Goal: Task Accomplishment & Management: Manage account settings

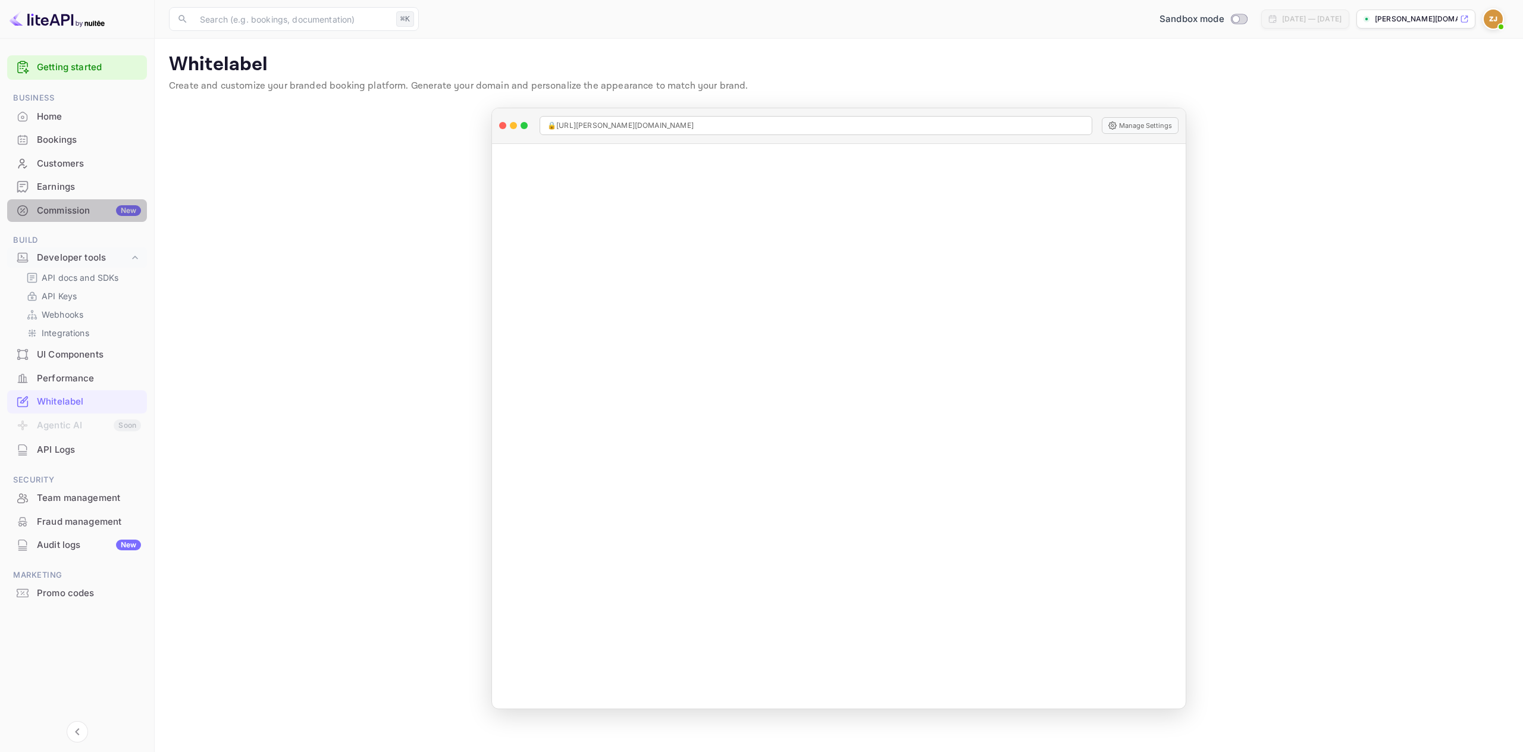
click at [50, 219] on div "Commission New" at bounding box center [77, 210] width 140 height 23
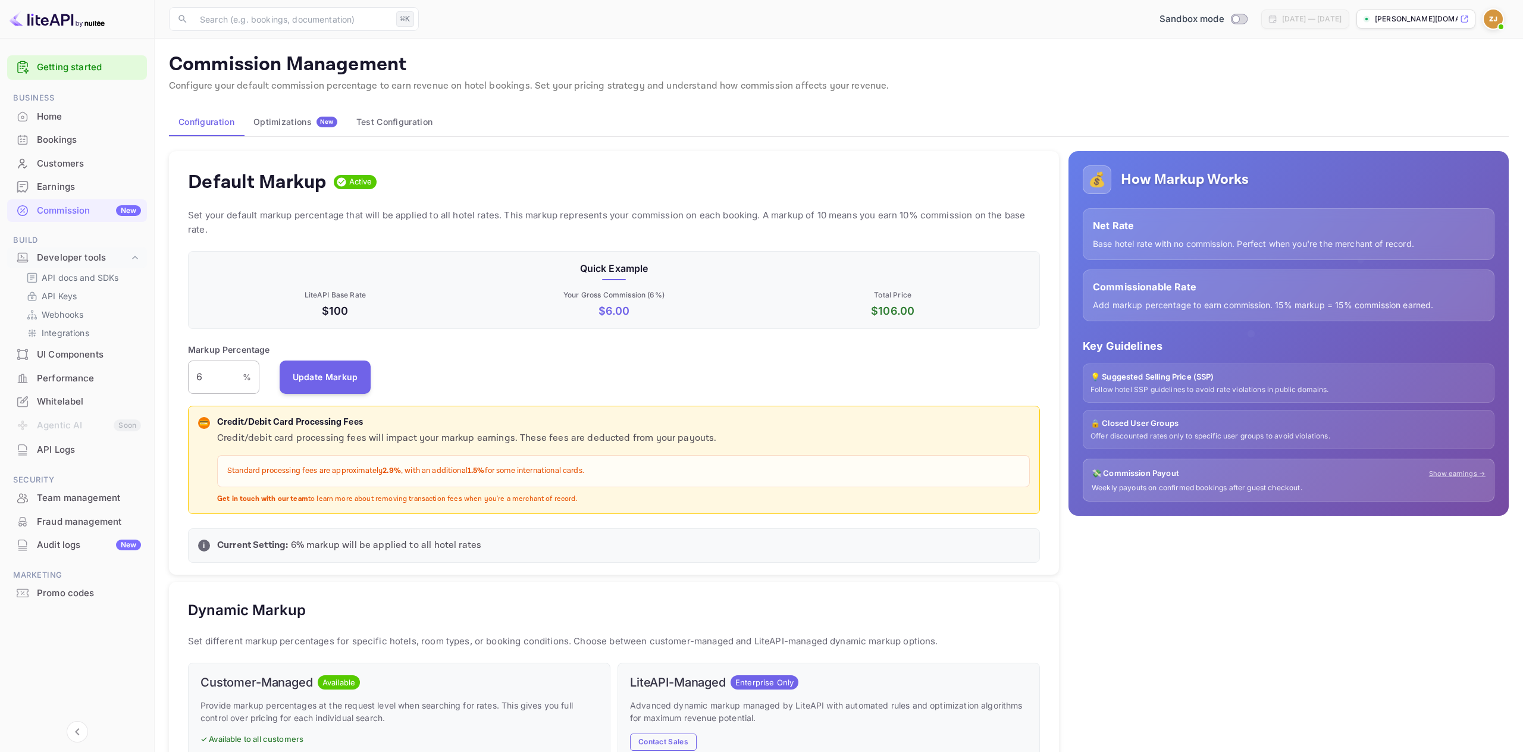
scroll to position [211, 852]
drag, startPoint x: 219, startPoint y: 382, endPoint x: 171, endPoint y: 371, distance: 48.9
click at [171, 371] on div "Default Markup Active Set your default markup percentage that will be applied t…" at bounding box center [614, 363] width 890 height 424
type input "13"
click at [298, 366] on button "Update Markup" at bounding box center [326, 376] width 92 height 33
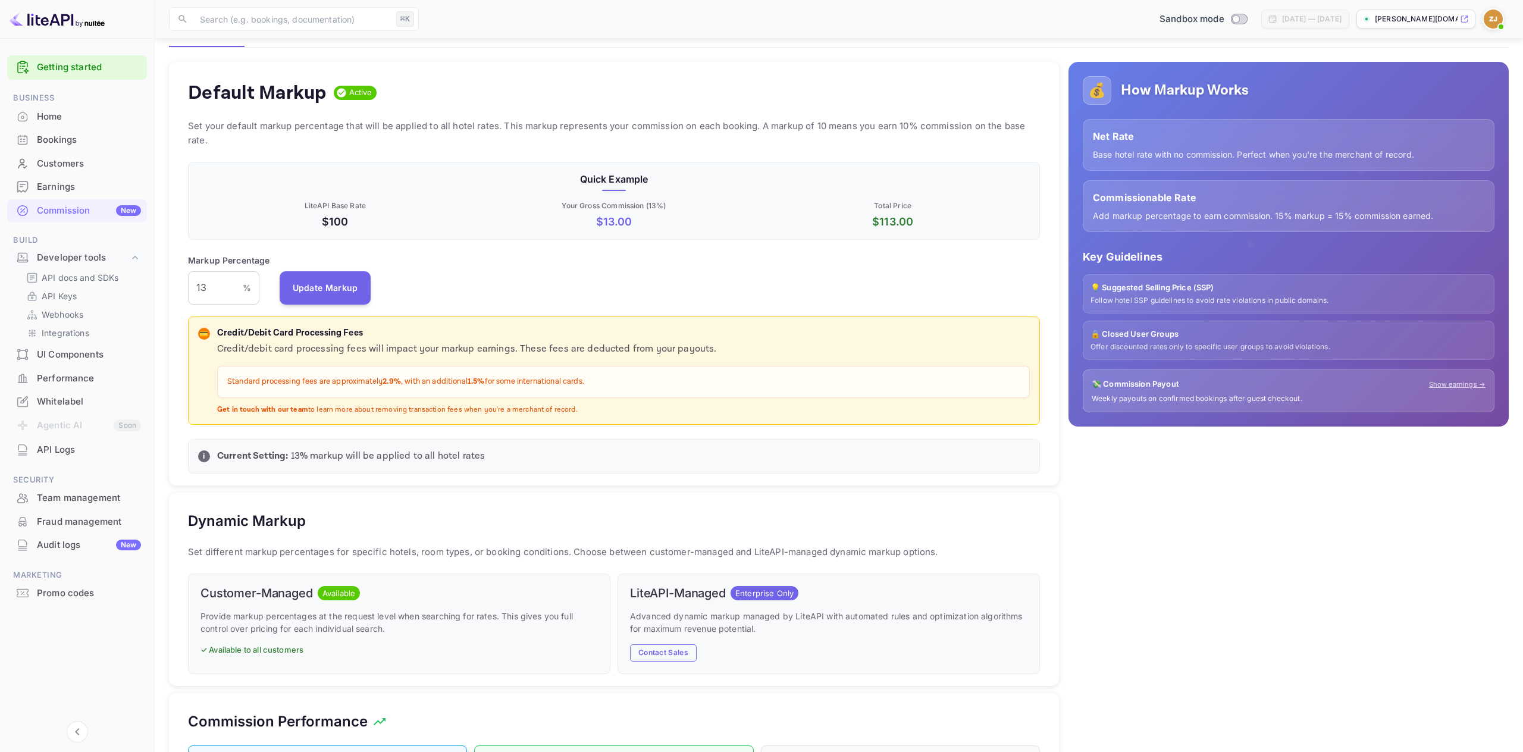
scroll to position [0, 0]
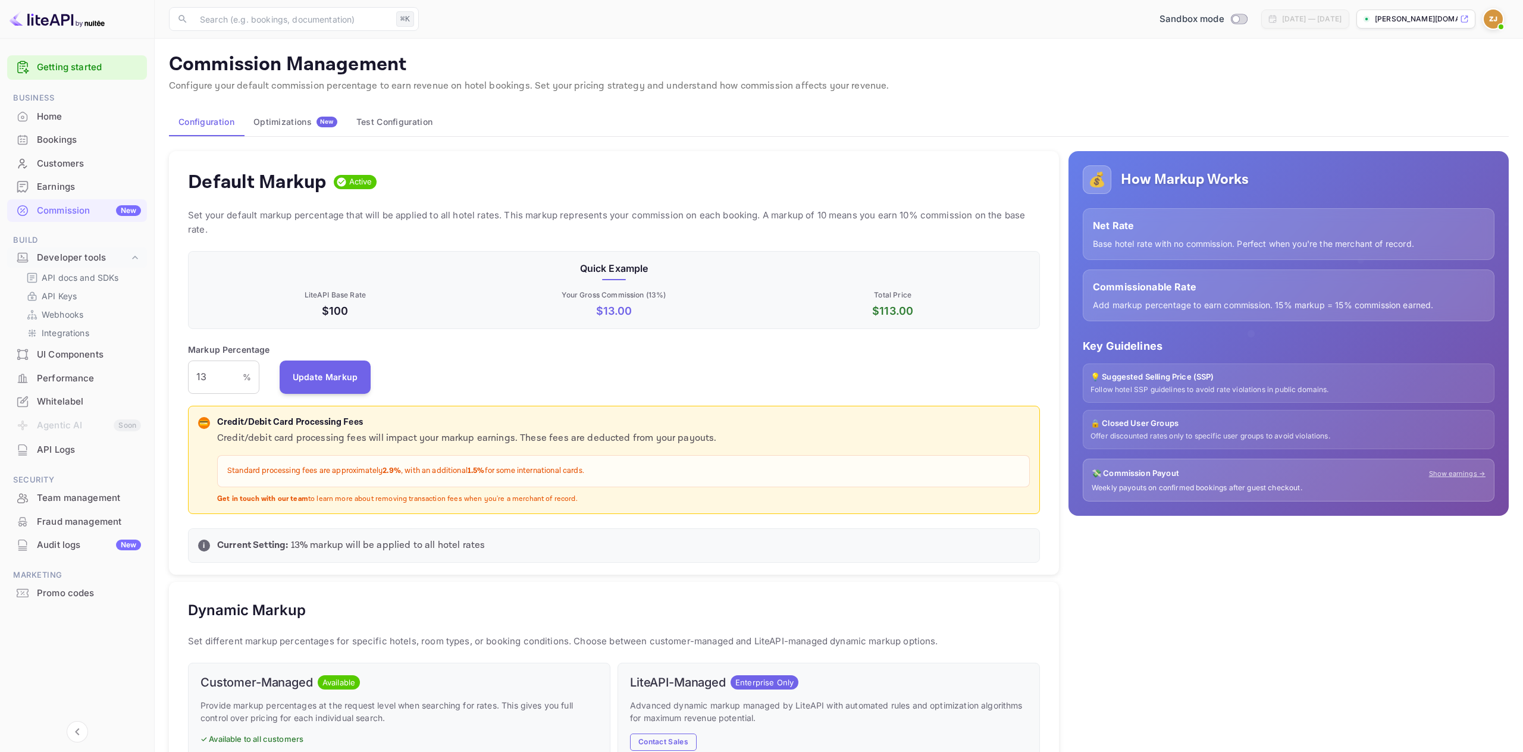
click at [85, 347] on div "UI Components" at bounding box center [77, 354] width 140 height 23
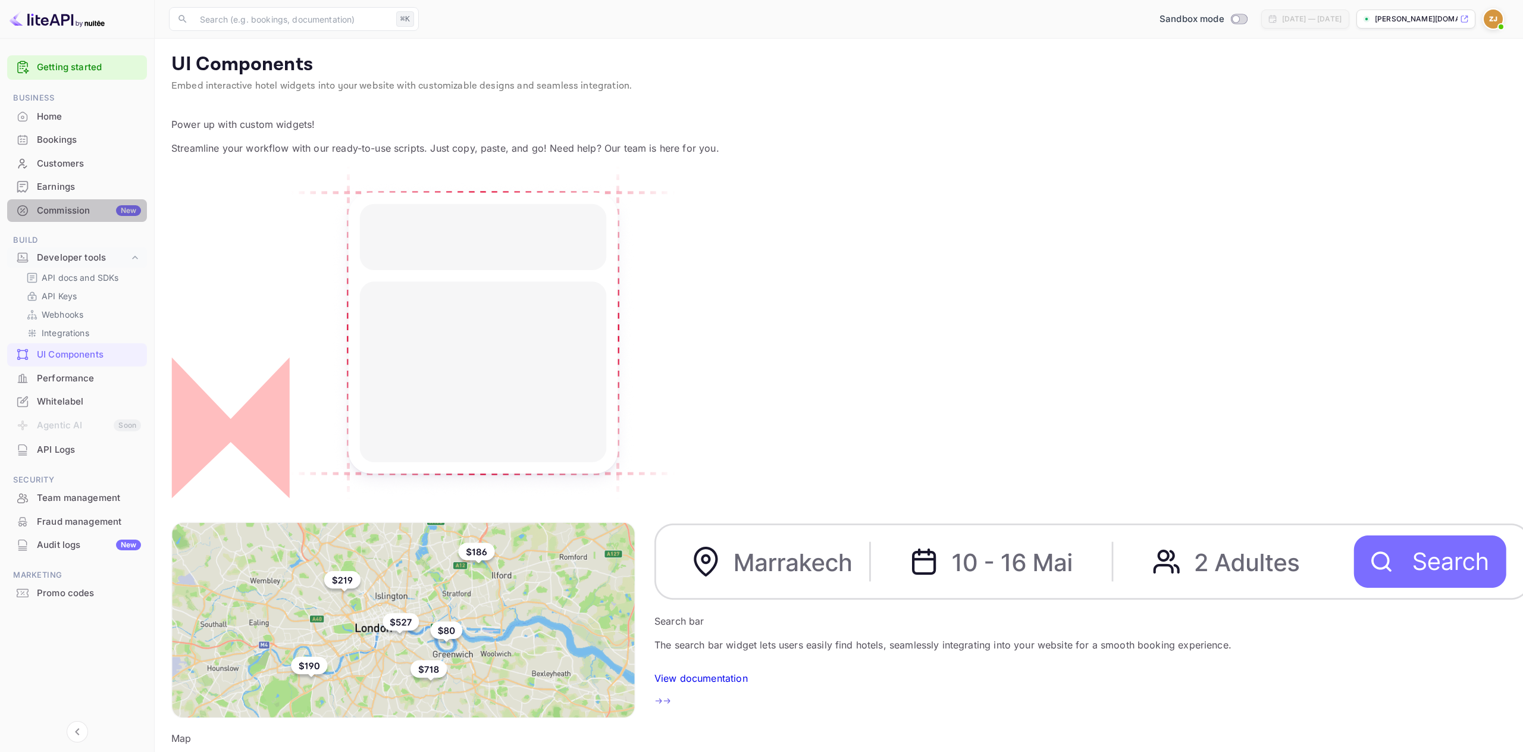
click at [70, 210] on div "Commission New" at bounding box center [89, 211] width 104 height 14
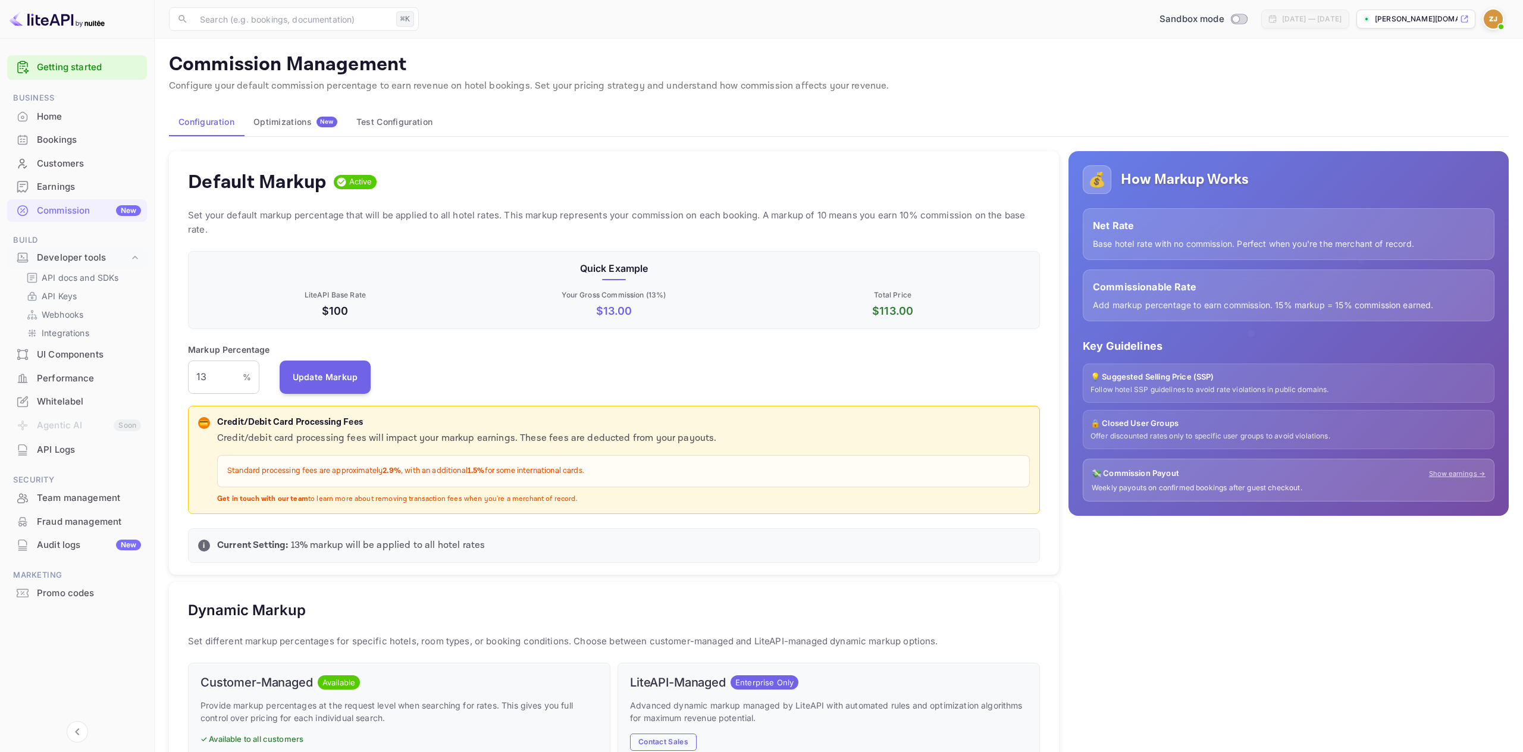
scroll to position [211, 852]
click at [42, 21] on img at bounding box center [57, 19] width 95 height 19
click at [208, 384] on input "13" at bounding box center [215, 376] width 55 height 33
type input "6"
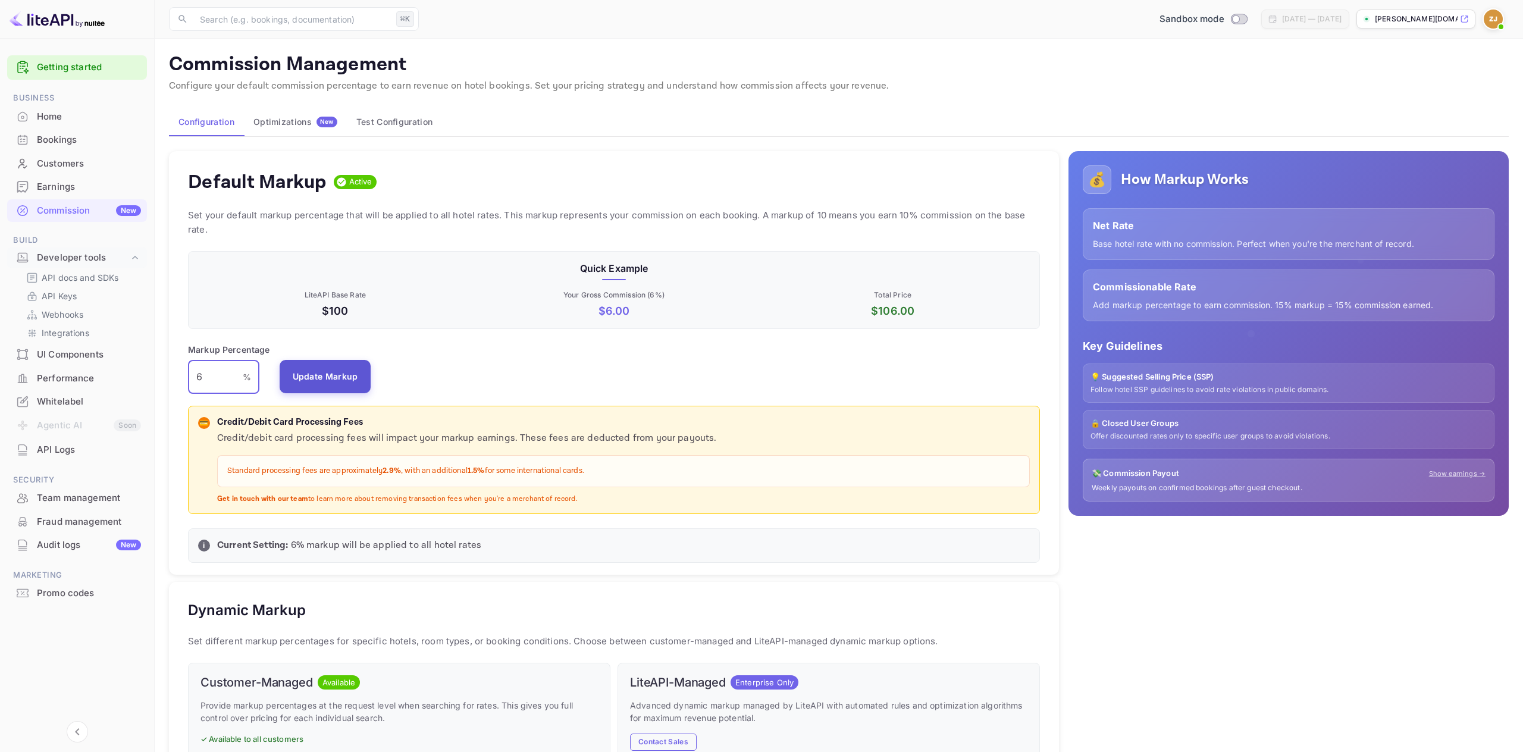
click at [308, 375] on button "Update Markup" at bounding box center [326, 376] width 92 height 33
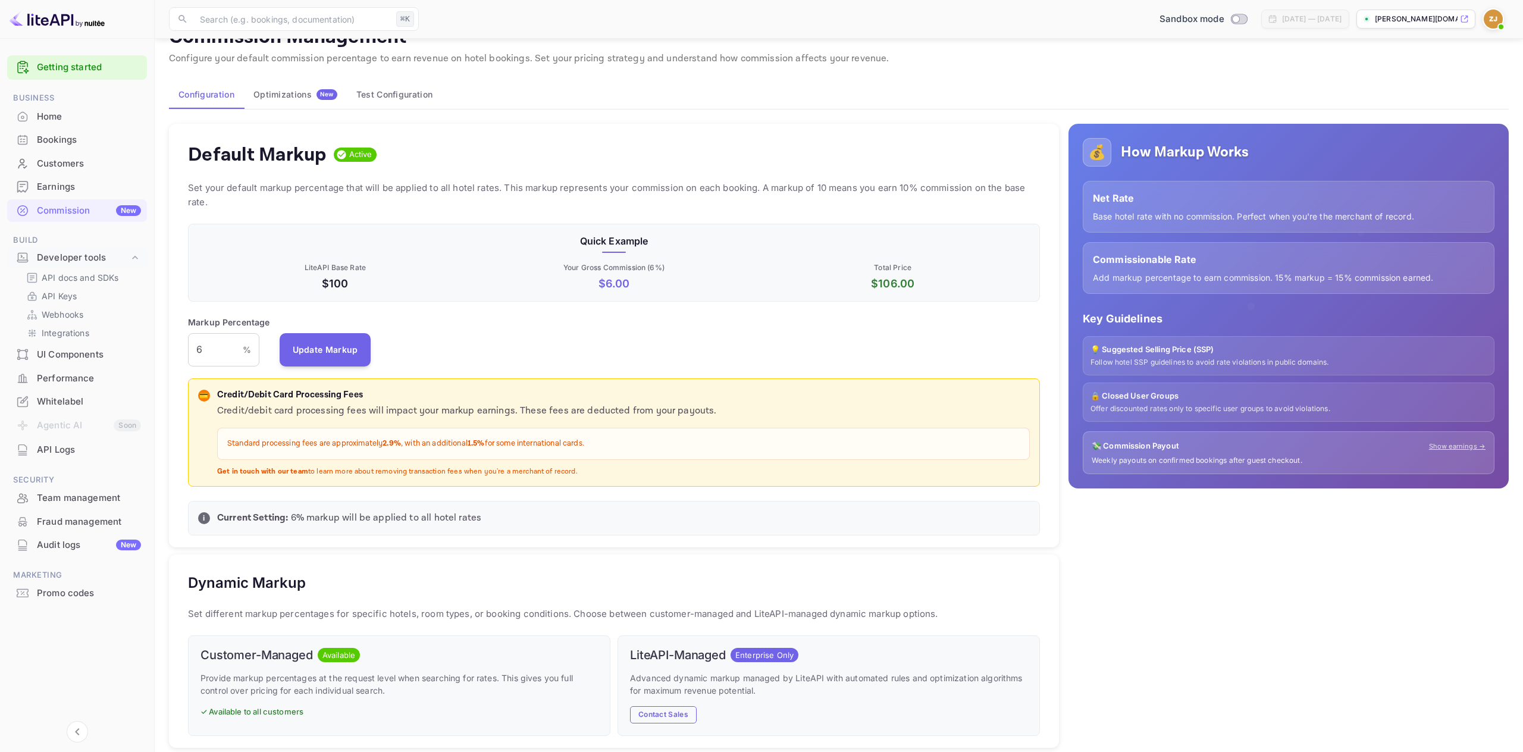
scroll to position [33, 0]
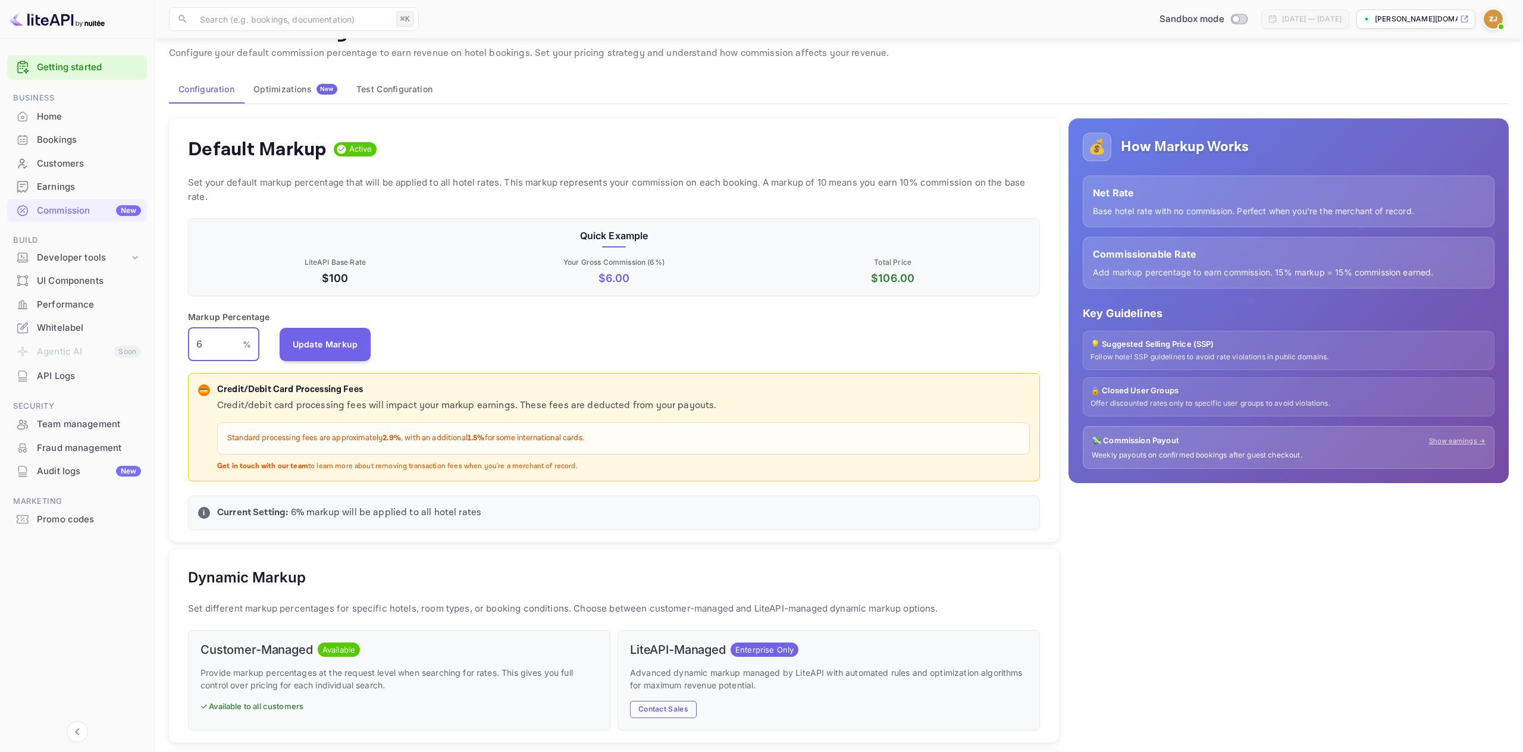
drag, startPoint x: 206, startPoint y: 344, endPoint x: 156, endPoint y: 344, distance: 50.6
click at [156, 344] on main "Commission Management Configure your default commission percentage to earn reve…" at bounding box center [839, 573] width 1368 height 1134
type input "13"
click at [315, 324] on div "Markup Percentage 13 % ​ Update Markup" at bounding box center [614, 336] width 852 height 51
click at [320, 330] on button "Update Markup" at bounding box center [326, 343] width 92 height 33
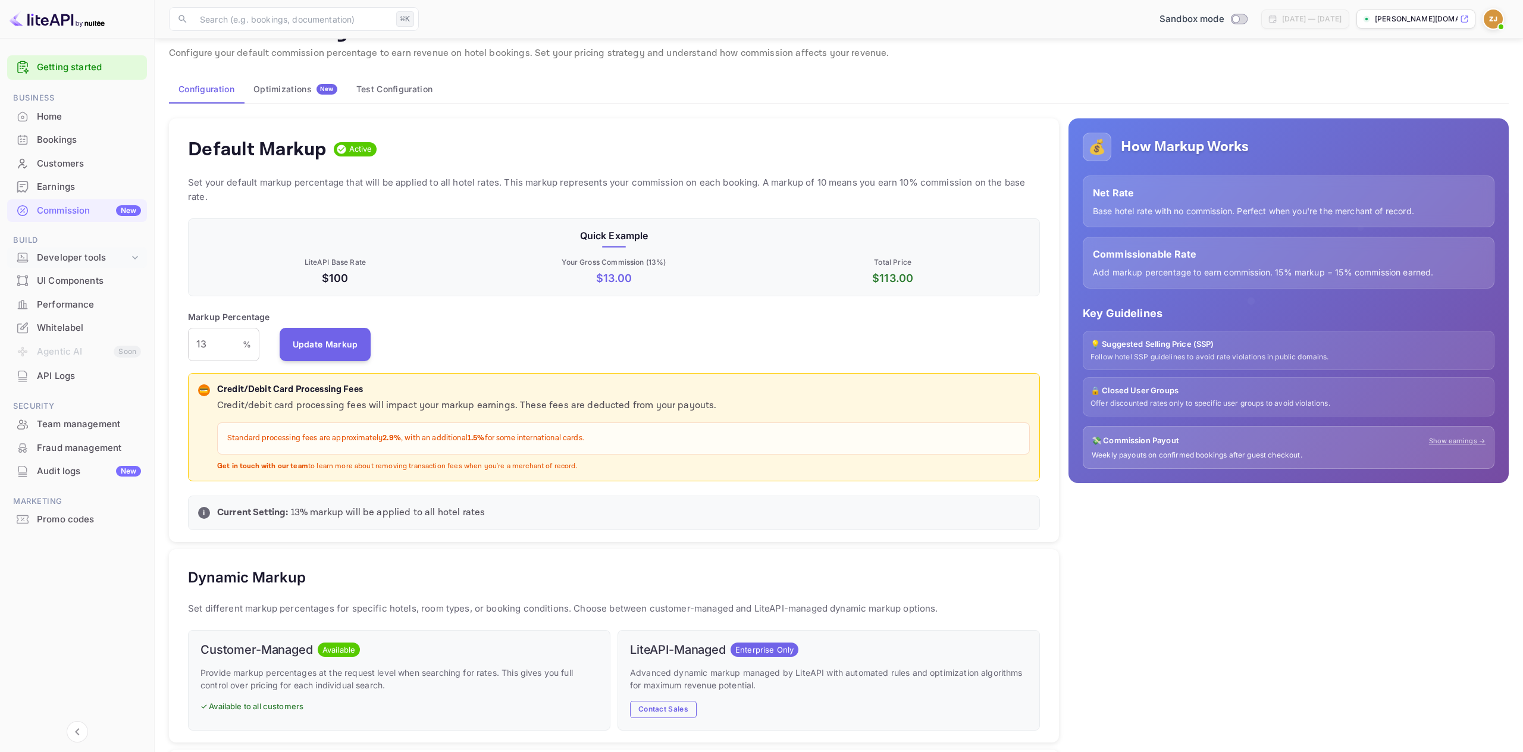
click at [70, 265] on div "Developer tools" at bounding box center [77, 257] width 140 height 21
click at [68, 114] on div "Home" at bounding box center [89, 117] width 104 height 14
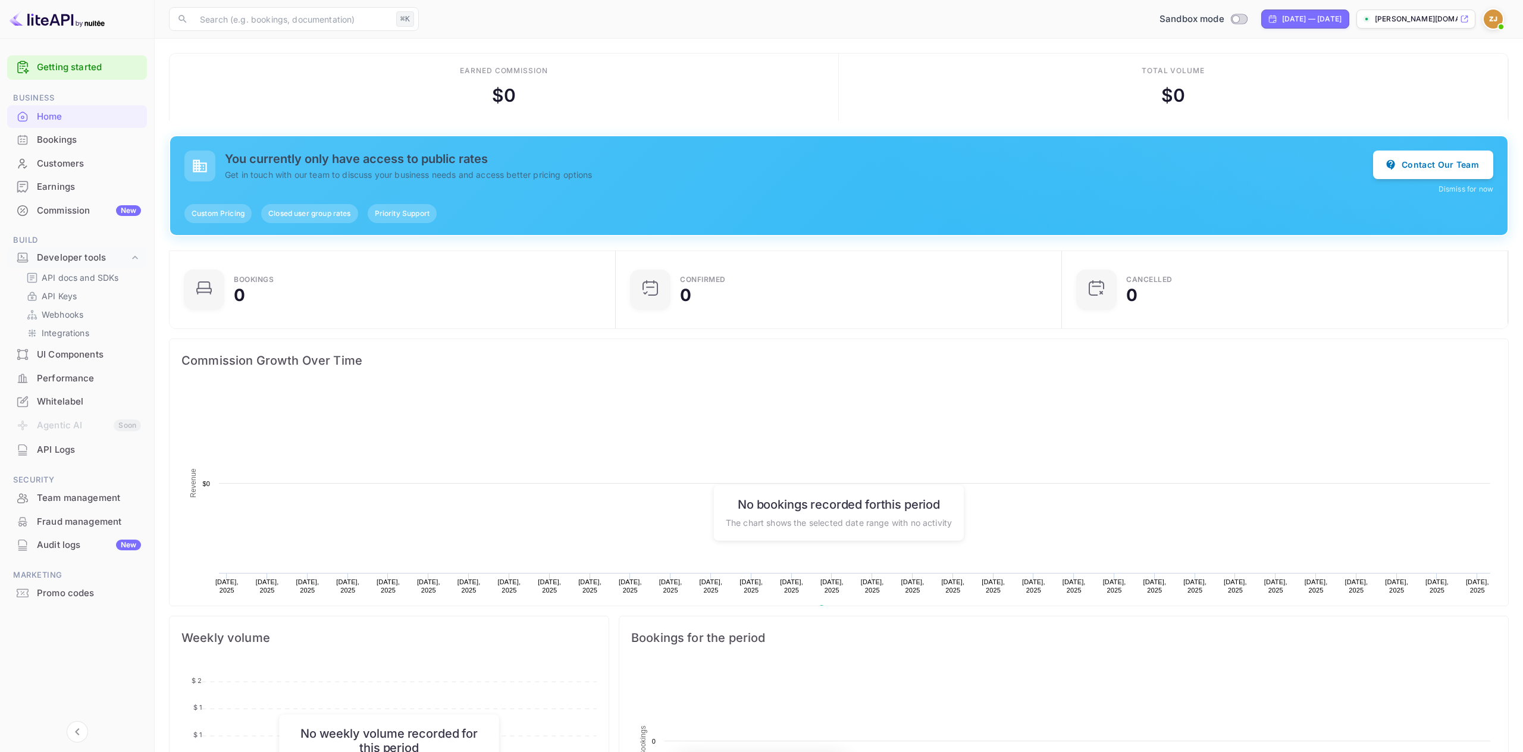
scroll to position [193, 439]
click at [80, 208] on div "Commission New" at bounding box center [89, 211] width 104 height 14
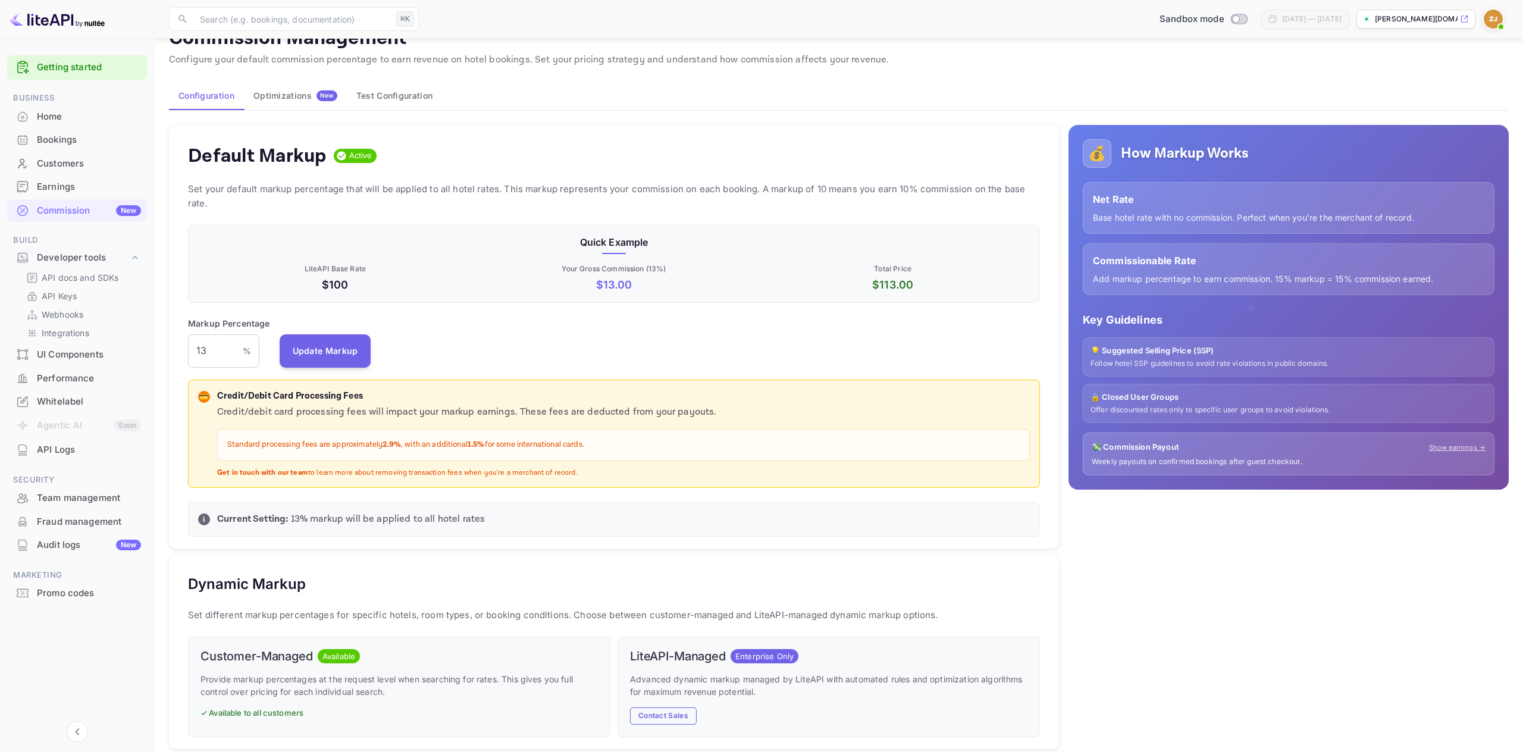
scroll to position [32, 0]
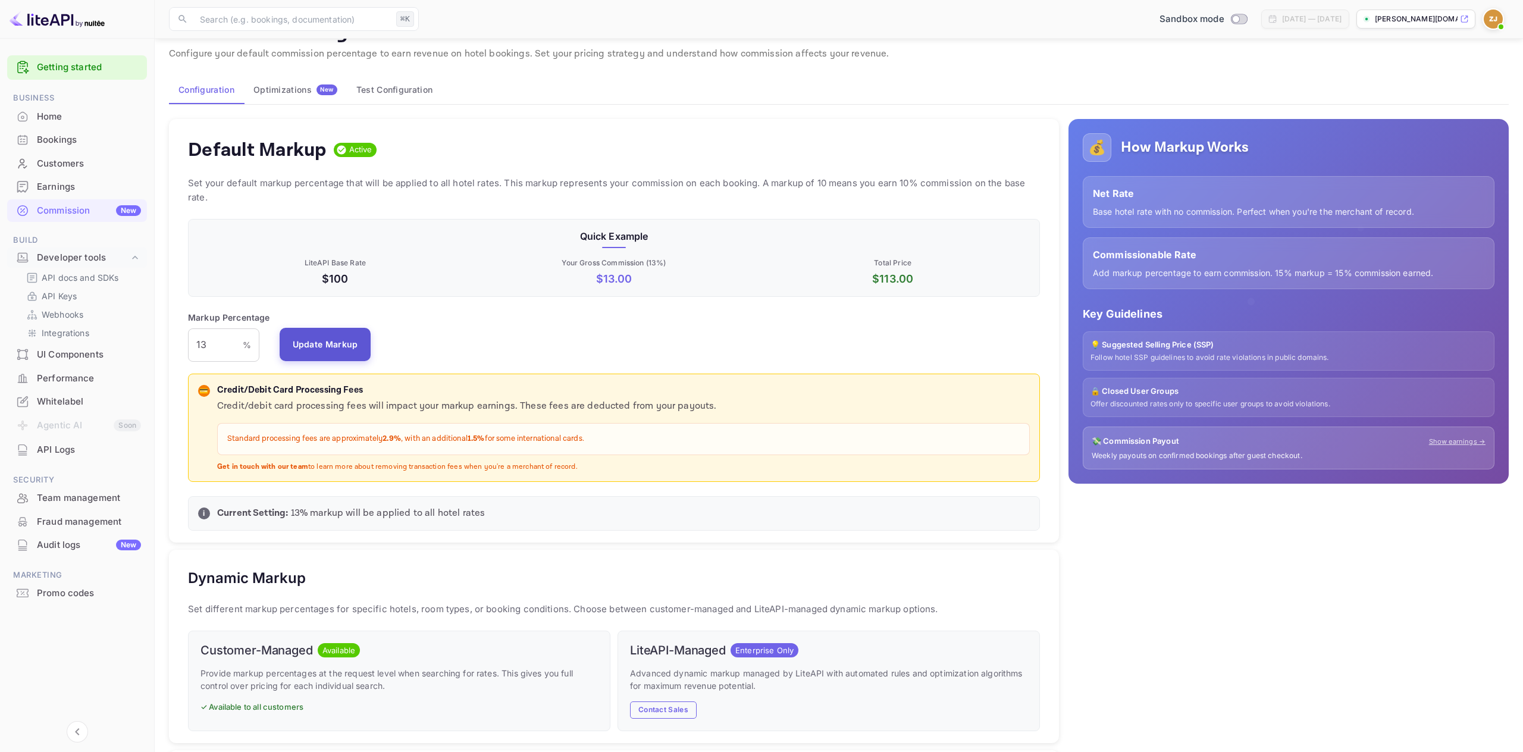
click at [345, 344] on button "Update Markup" at bounding box center [326, 344] width 92 height 33
drag, startPoint x: 234, startPoint y: 348, endPoint x: 167, endPoint y: 349, distance: 67.2
click at [167, 349] on div "Default Markup Active Set your default markup percentage that will be applied t…" at bounding box center [608, 617] width 899 height 1017
type input "15"
click at [290, 349] on button "Update Markup" at bounding box center [326, 344] width 92 height 33
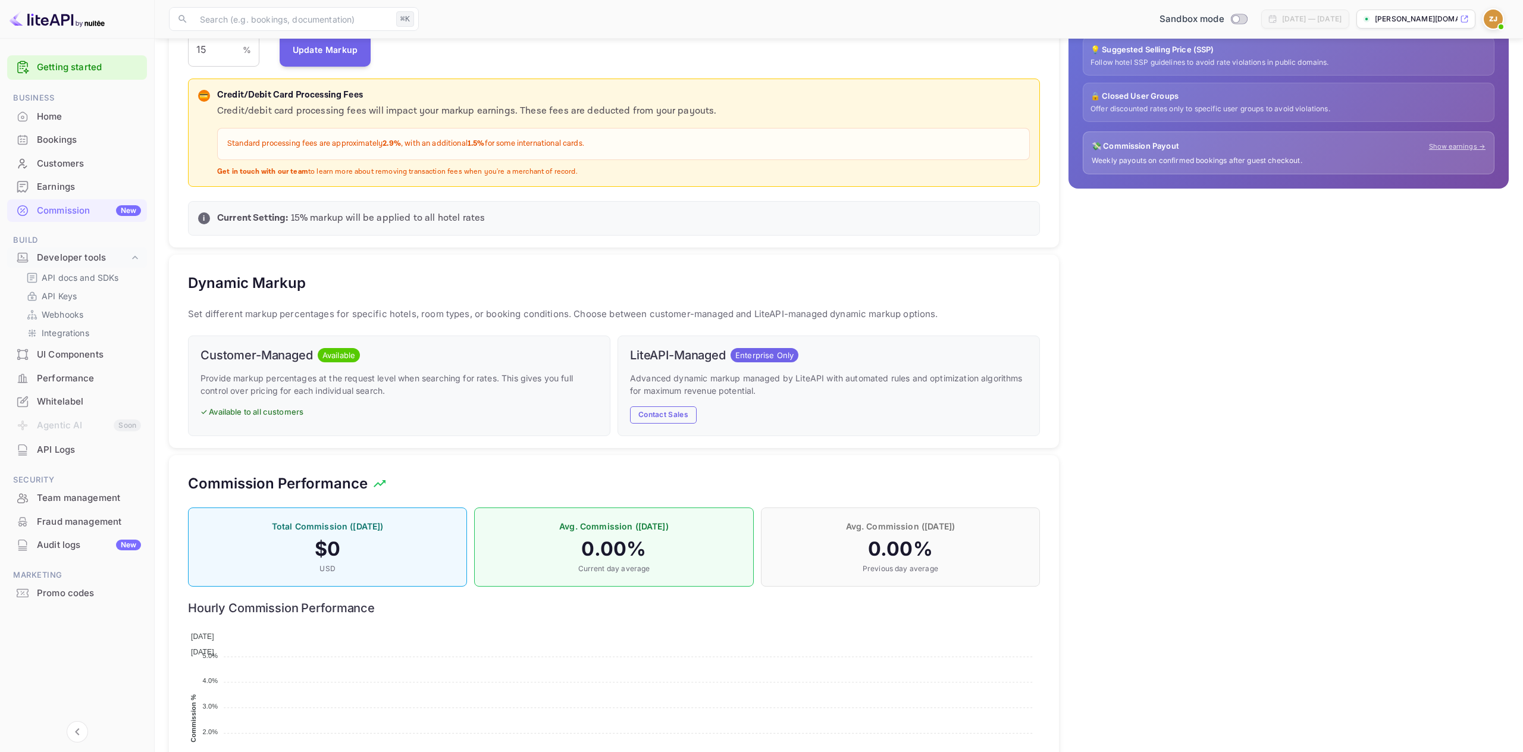
scroll to position [316, 0]
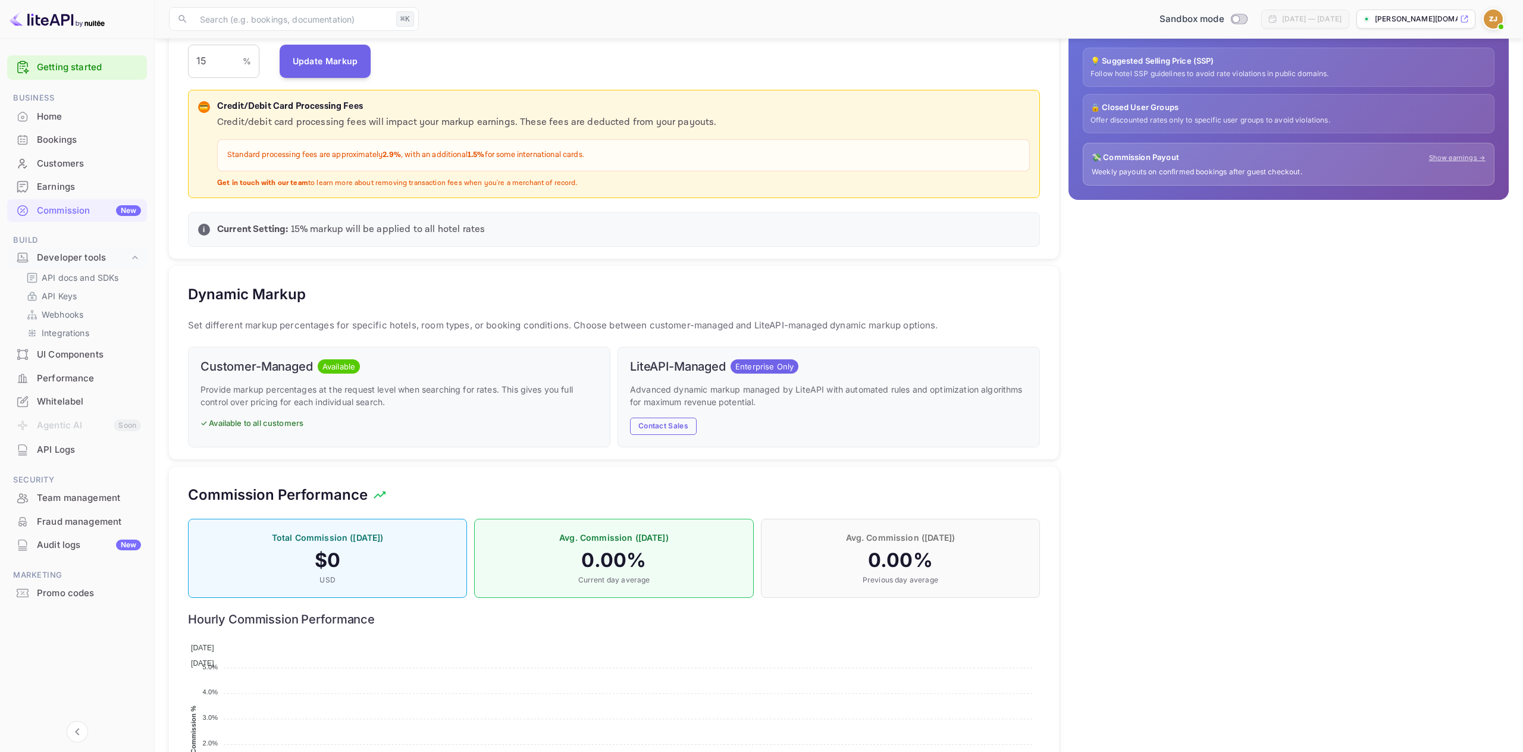
drag, startPoint x: 725, startPoint y: 410, endPoint x: 715, endPoint y: 377, distance: 35.2
click at [715, 377] on div "LiteAPI-Managed Enterprise Only Advanced dynamic markup managed by LiteAPI with…" at bounding box center [828, 397] width 422 height 101
